Goal: Task Accomplishment & Management: Use online tool/utility

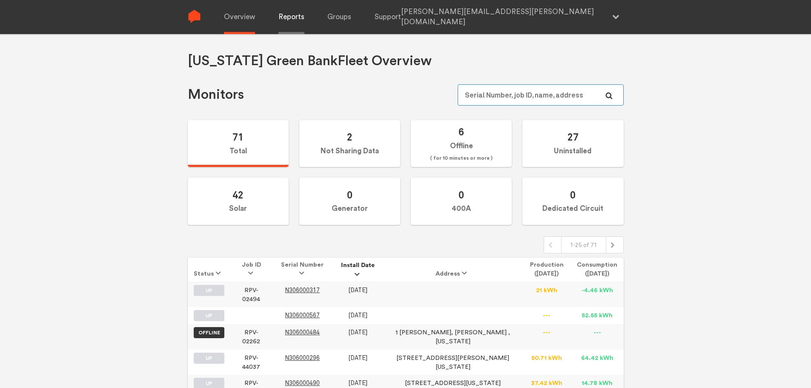
type input "[PERSON_NAME][EMAIL_ADDRESS][PERSON_NAME][DOMAIN_NAME]"
click at [303, 22] on link "Reports" at bounding box center [292, 17] width 26 height 34
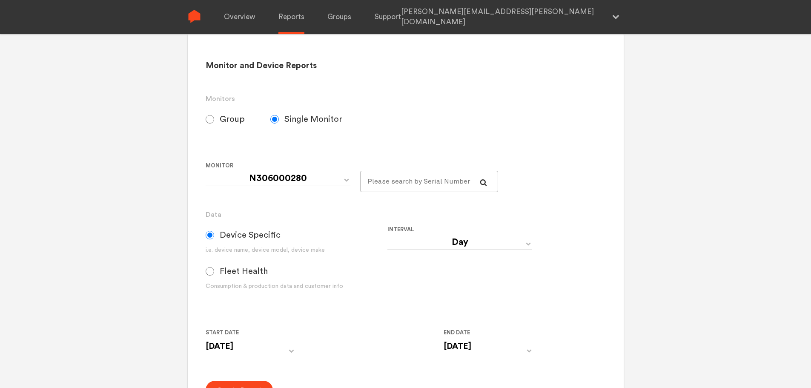
scroll to position [128, 0]
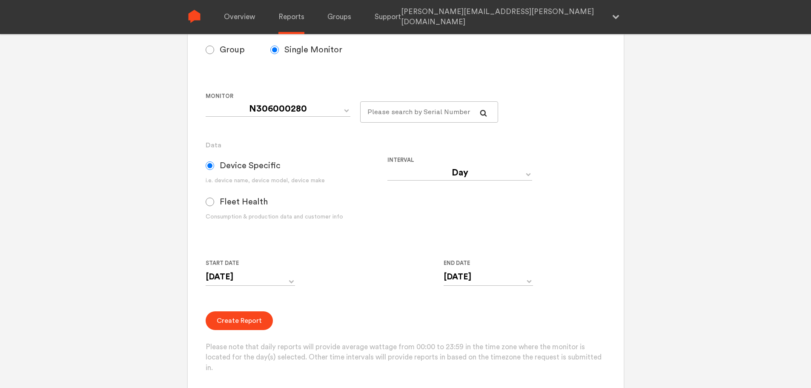
click at [216, 49] on label "Group" at bounding box center [238, 49] width 65 height 21
click at [214, 49] on input "Group" at bounding box center [210, 50] width 9 height 9
radio input "true"
radio input "false"
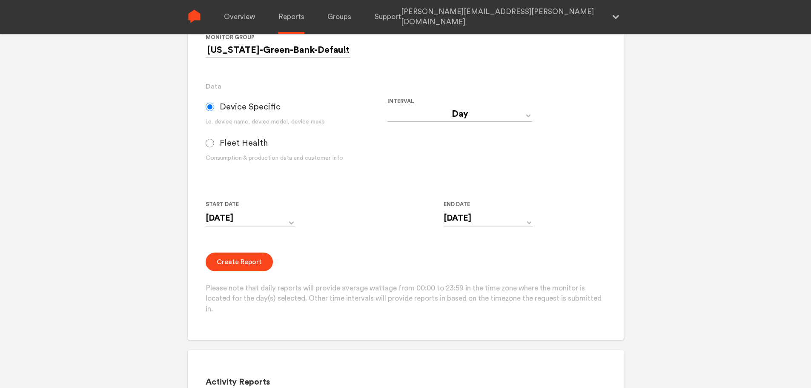
scroll to position [213, 0]
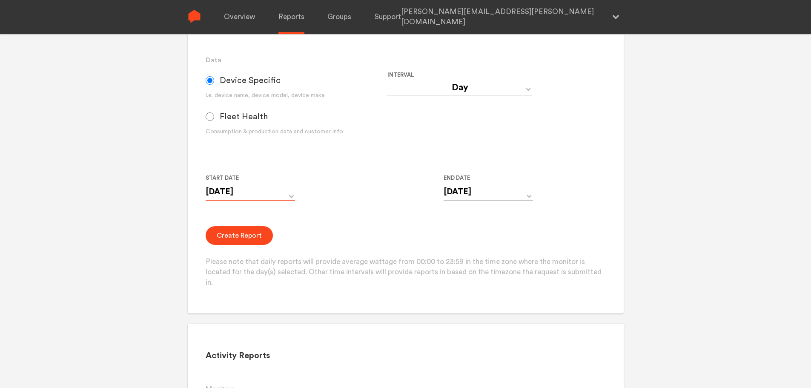
click at [243, 193] on input "[DATE]" at bounding box center [250, 191] width 89 height 17
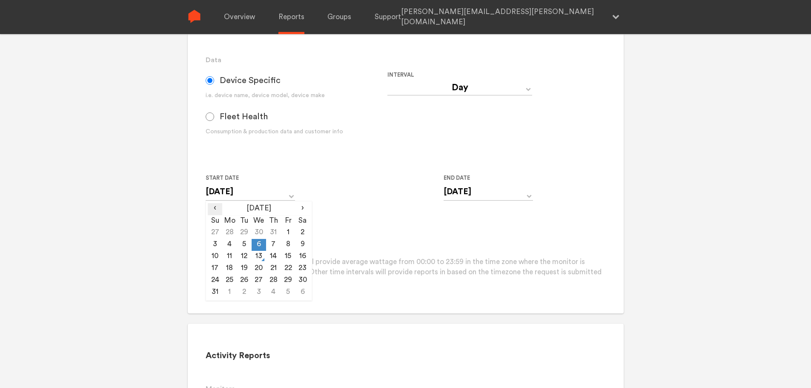
click at [221, 207] on span "‹" at bounding box center [215, 208] width 14 height 10
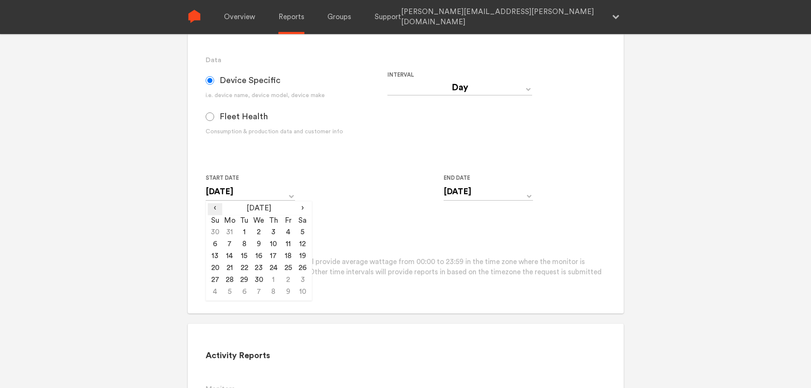
click at [221, 207] on span "‹" at bounding box center [215, 208] width 14 height 10
click at [261, 231] on td "1" at bounding box center [259, 233] width 14 height 12
type input "[DATE]"
click at [340, 178] on div "Start Date [DATE] ‹ [DATE] › Su Mo Tu We Th Fr Sa 29 30 31 1 2 3 4 5 6 7 8 9 10…" at bounding box center [388, 192] width 364 height 39
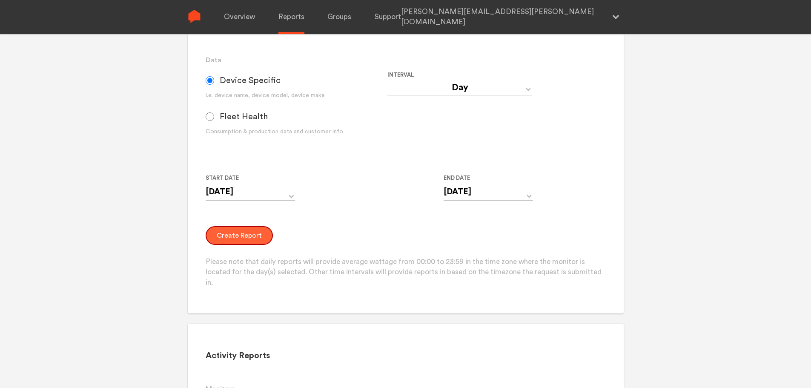
click at [257, 235] on button "Create Report" at bounding box center [239, 235] width 67 height 19
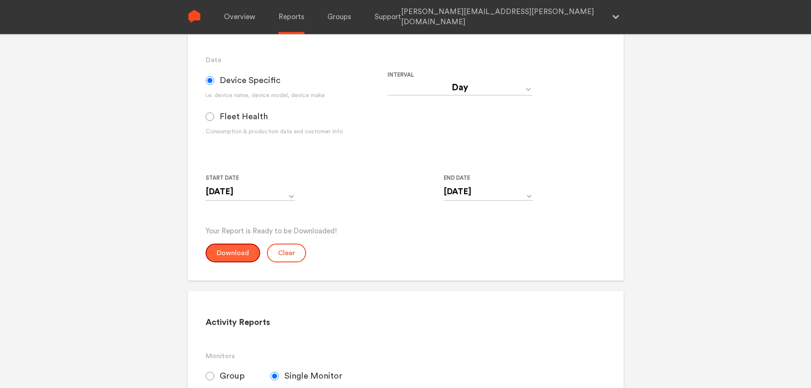
click at [244, 256] on button "Download" at bounding box center [233, 253] width 55 height 19
